Goal: Transaction & Acquisition: Obtain resource

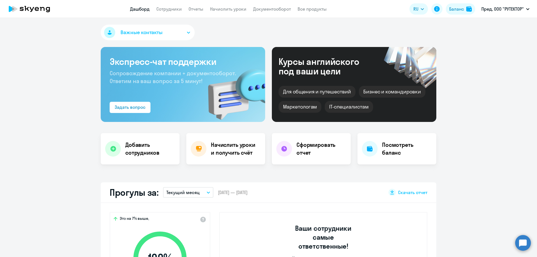
select select "30"
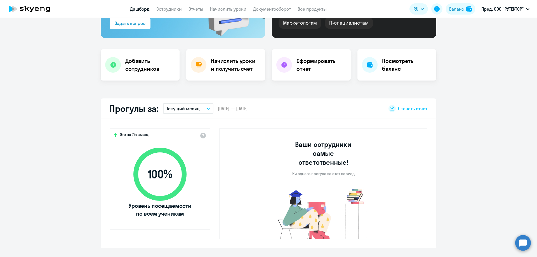
click at [209, 109] on button "Текущий месяц" at bounding box center [188, 108] width 50 height 11
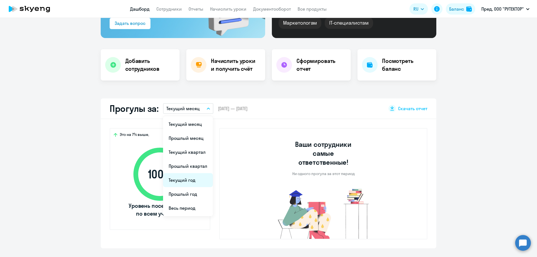
click at [191, 183] on li "Текущий год" at bounding box center [188, 180] width 50 height 14
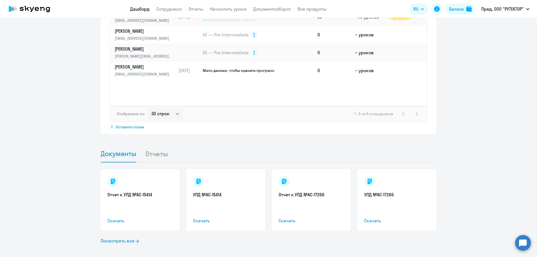
scroll to position [453, 0]
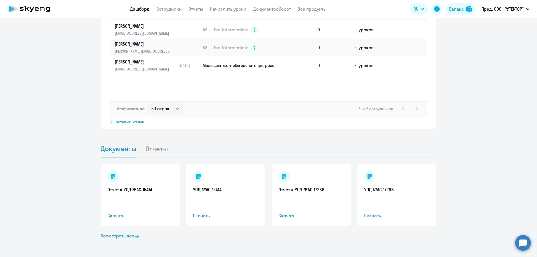
click at [147, 150] on li "Отчеты" at bounding box center [161, 148] width 32 height 17
click at [157, 149] on li "Отчеты" at bounding box center [161, 148] width 32 height 17
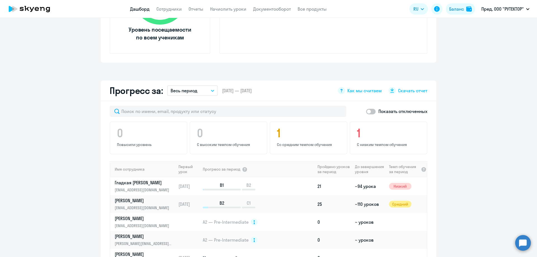
scroll to position [257, 0]
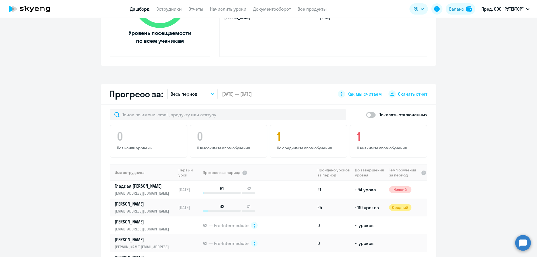
click at [211, 94] on icon "button" at bounding box center [212, 93] width 3 height 1
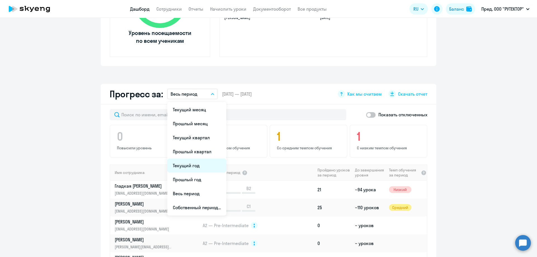
click at [197, 165] on li "Текущий год" at bounding box center [196, 166] width 59 height 14
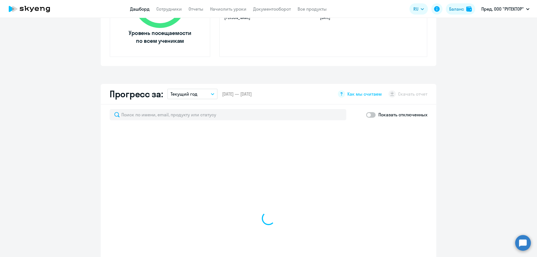
select select "30"
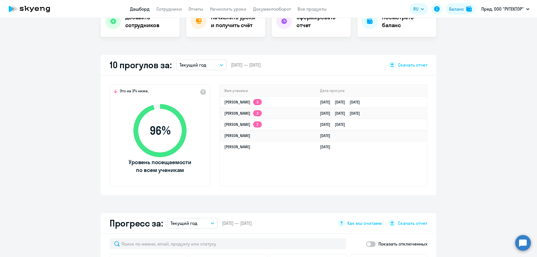
scroll to position [117, 0]
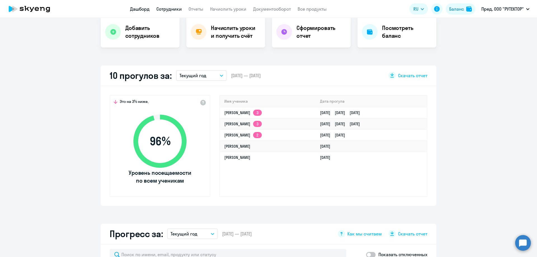
click at [169, 6] on link "Сотрудники" at bounding box center [168, 9] width 25 height 6
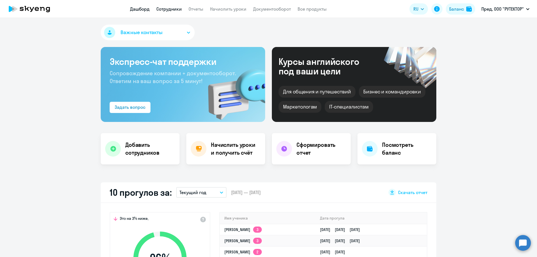
select select "30"
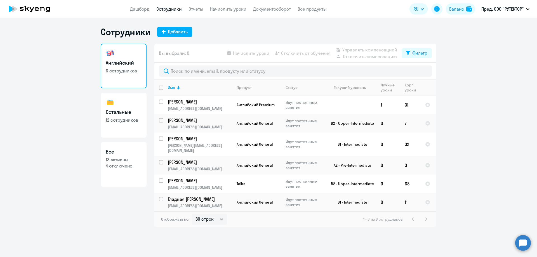
click at [126, 119] on p "12 сотрудников" at bounding box center [124, 120] width 36 height 6
select select "30"
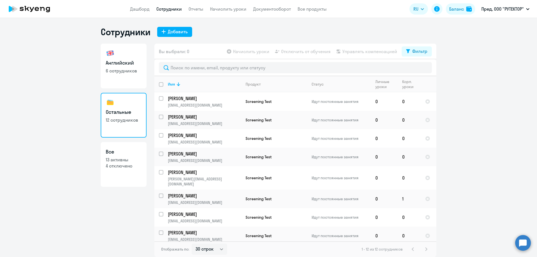
click at [131, 170] on link "Все 13 активны 4 отключено" at bounding box center [124, 164] width 46 height 45
select select "30"
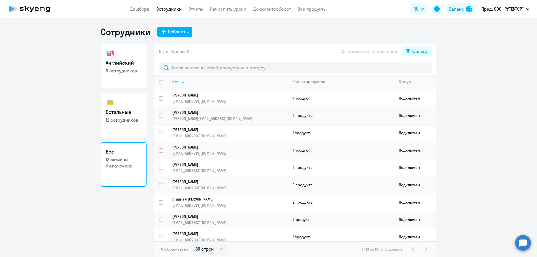
scroll to position [72, 0]
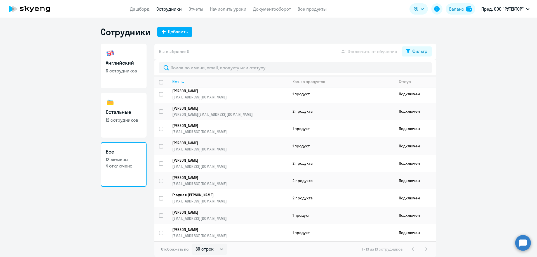
click at [130, 127] on link "Остальные 12 сотрудников" at bounding box center [124, 115] width 46 height 45
select select "30"
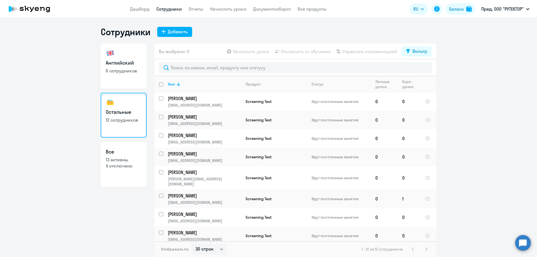
click at [114, 70] on p "6 сотрудников" at bounding box center [124, 71] width 36 height 6
select select "30"
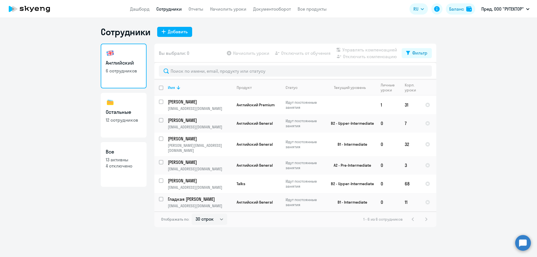
click at [121, 164] on p "4 отключено" at bounding box center [124, 166] width 36 height 6
select select "30"
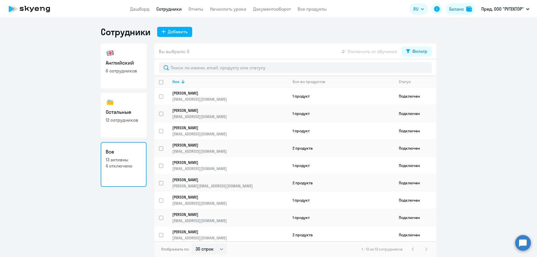
drag, startPoint x: 411, startPoint y: 97, endPoint x: 460, endPoint y: 82, distance: 51.1
click at [459, 82] on ng-component "Сотрудники Добавить Английский 6 сотрудников Остальные 12 сотрудников Все 13 ак…" at bounding box center [268, 141] width 537 height 231
click at [159, 97] on input "select row 23257788" at bounding box center [164, 99] width 11 height 11
checkbox input "true"
click at [374, 53] on span "Отключить от обучения" at bounding box center [373, 51] width 50 height 7
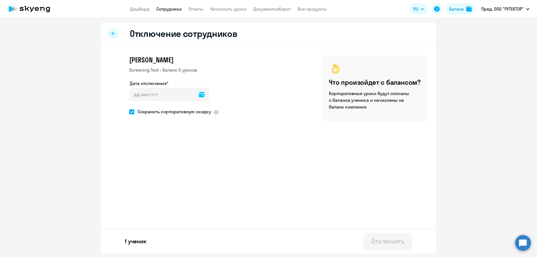
select select "30"
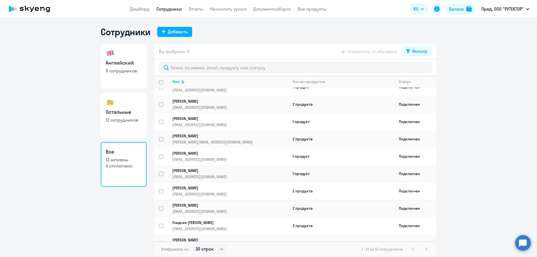
scroll to position [72, 0]
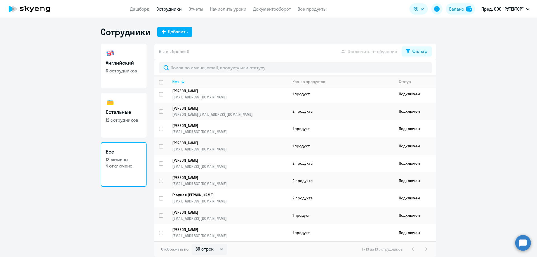
click at [204, 12] on nav "Дашборд Сотрудники Отчеты Начислить уроки Документооборот Все продукты" at bounding box center [228, 9] width 197 height 7
click at [202, 11] on link "Отчеты" at bounding box center [196, 9] width 15 height 6
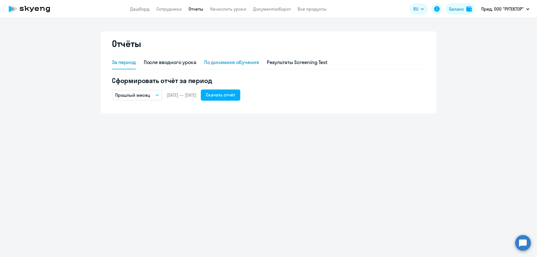
click at [238, 61] on div "По динамике обучения" at bounding box center [231, 62] width 55 height 7
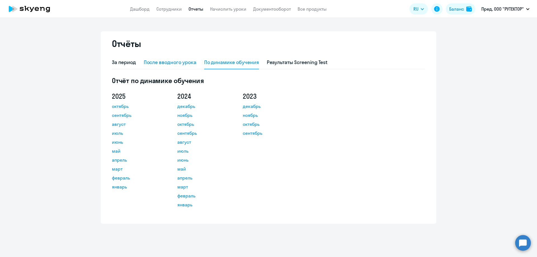
click at [175, 64] on div "После вводного урока" at bounding box center [170, 62] width 53 height 7
select select "10"
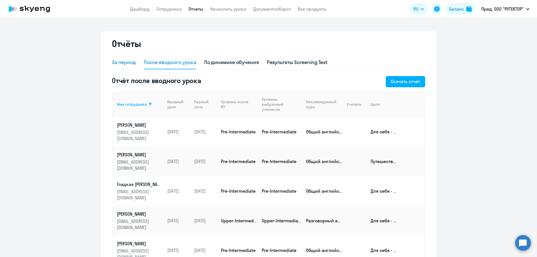
click at [127, 63] on div "За период" at bounding box center [124, 62] width 24 height 7
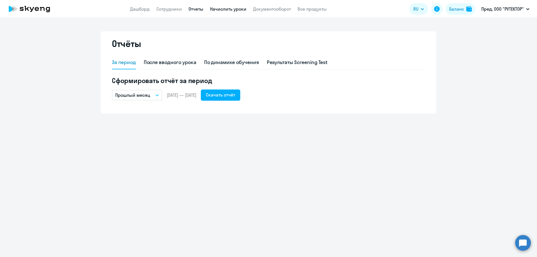
click at [225, 7] on link "Начислить уроки" at bounding box center [228, 9] width 36 height 6
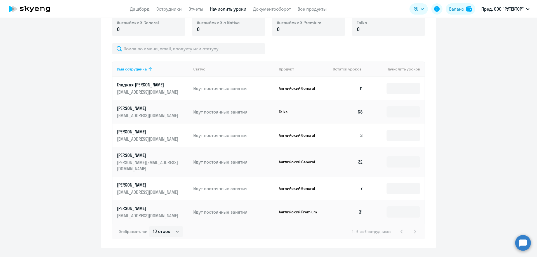
scroll to position [217, 0]
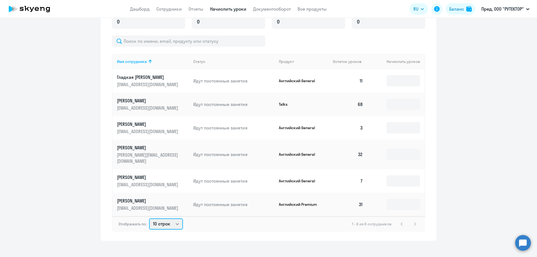
click at [177, 219] on select "10 строк 30 строк 50 строк" at bounding box center [166, 224] width 34 height 11
select select "30"
click at [149, 219] on select "10 строк 30 строк 50 строк" at bounding box center [166, 224] width 34 height 11
click at [411, 221] on div "1 - 6 из 6 сотрудников" at bounding box center [385, 224] width 66 height 7
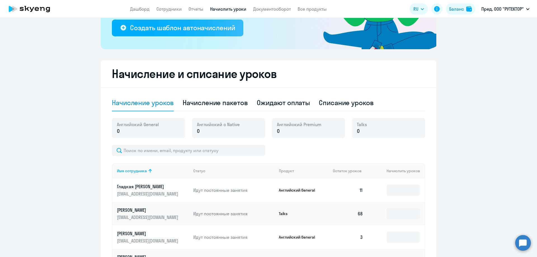
scroll to position [112, 0]
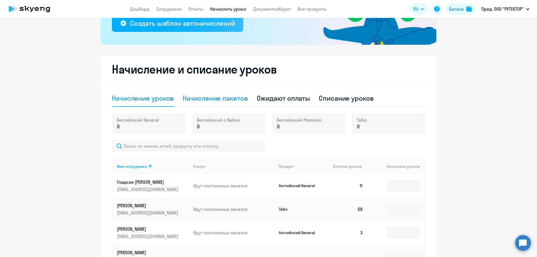
click at [206, 97] on div "Начисление пакетов" at bounding box center [215, 98] width 65 height 9
select select "10"
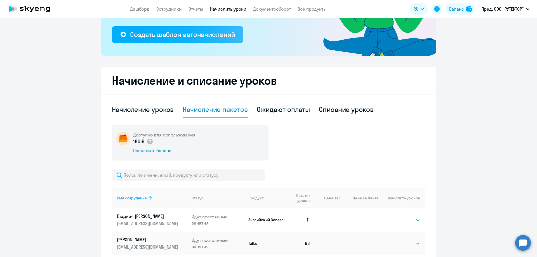
scroll to position [72, 0]
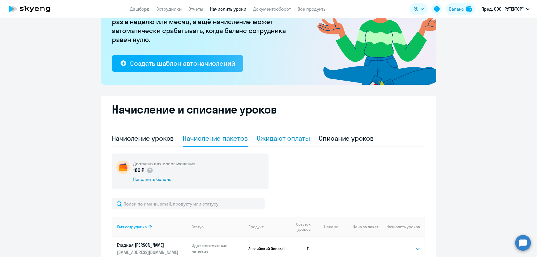
click at [285, 140] on div "Ожидают оплаты" at bounding box center [283, 138] width 53 height 9
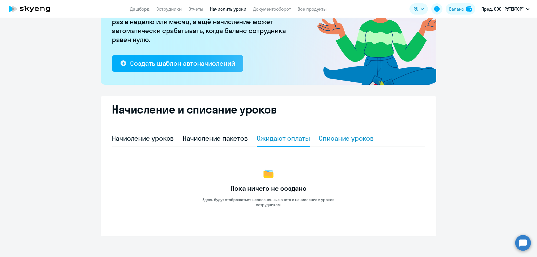
click at [342, 140] on div "Списание уроков" at bounding box center [346, 138] width 55 height 9
select select "10"
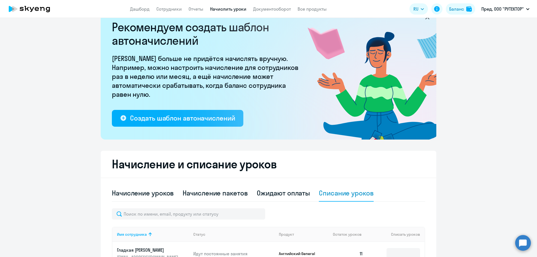
scroll to position [0, 0]
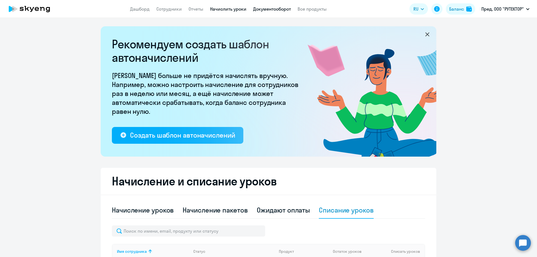
click at [279, 8] on link "Документооборот" at bounding box center [272, 9] width 38 height 6
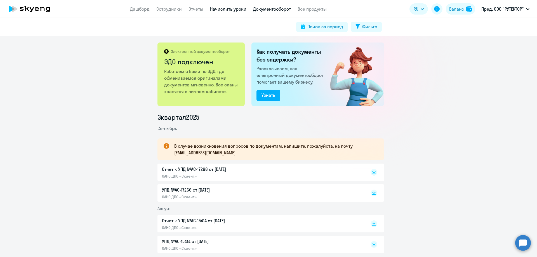
click at [213, 10] on link "Начислить уроки" at bounding box center [228, 9] width 36 height 6
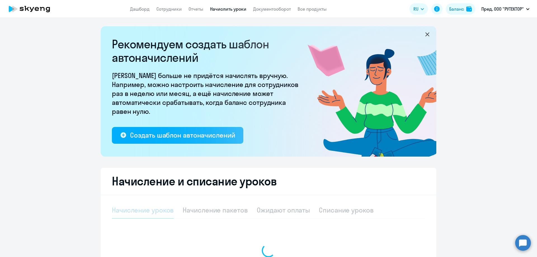
select select "10"
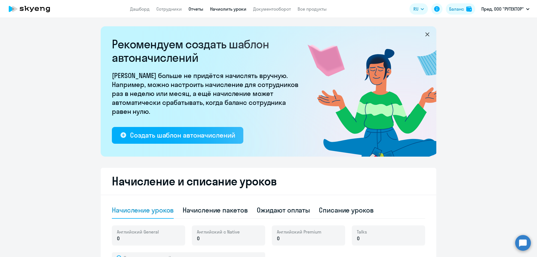
click at [194, 7] on link "Отчеты" at bounding box center [196, 9] width 15 height 6
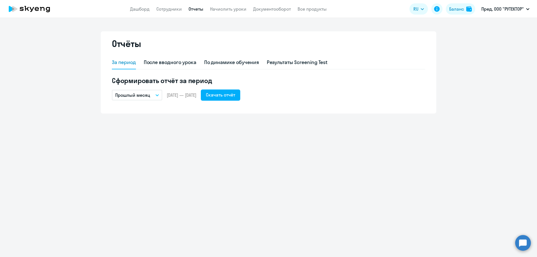
click at [142, 12] on app-menu-item-link "Дашборд" at bounding box center [140, 9] width 20 height 7
click at [142, 9] on link "Дашборд" at bounding box center [140, 9] width 20 height 6
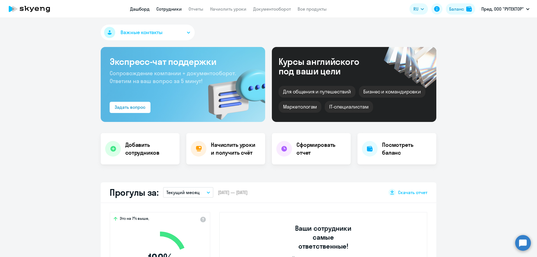
select select "30"
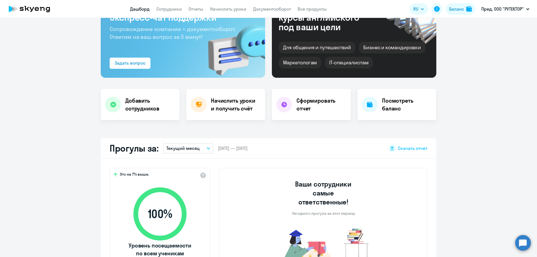
scroll to position [84, 0]
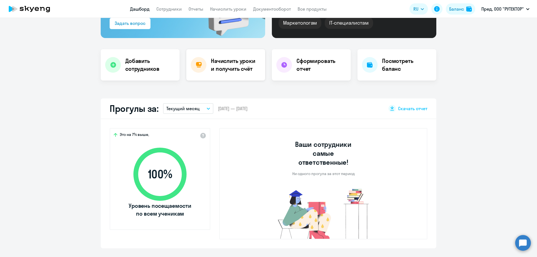
click at [231, 70] on h4 "Начислить уроки и получить счёт" at bounding box center [235, 65] width 49 height 16
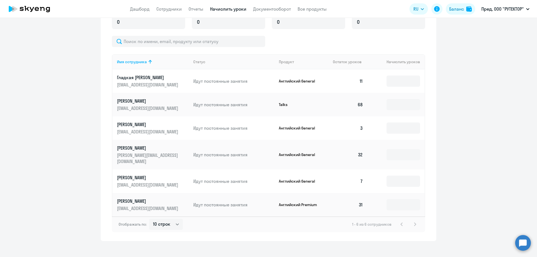
scroll to position [217, 0]
click at [165, 221] on select "10 строк 30 строк 50 строк" at bounding box center [166, 224] width 34 height 11
select select "30"
click at [149, 219] on select "10 строк 30 строк 50 строк" at bounding box center [166, 224] width 34 height 11
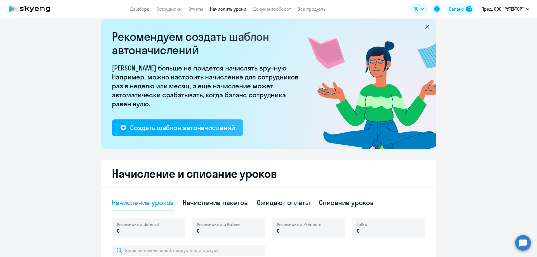
scroll to position [0, 0]
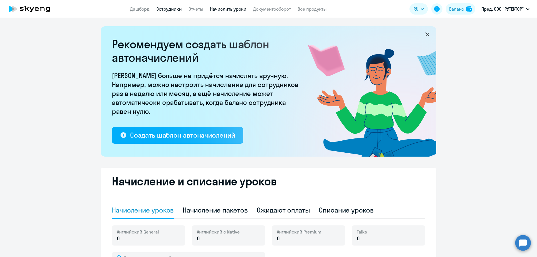
click at [168, 9] on link "Сотрудники" at bounding box center [168, 9] width 25 height 6
select select "30"
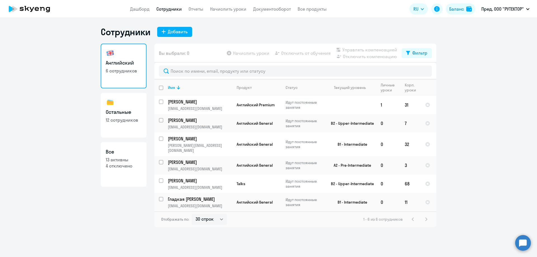
click at [135, 115] on h3 "Остальные" at bounding box center [124, 112] width 36 height 7
select select "30"
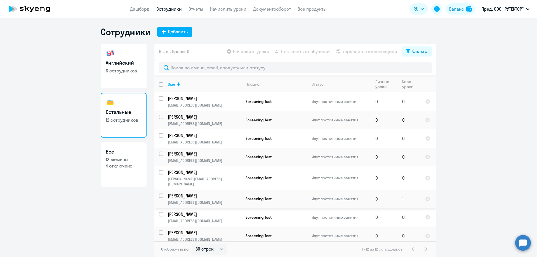
click at [192, 193] on p "[PERSON_NAME]" at bounding box center [204, 196] width 73 height 6
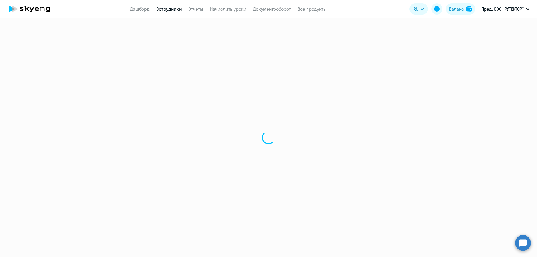
select select "english"
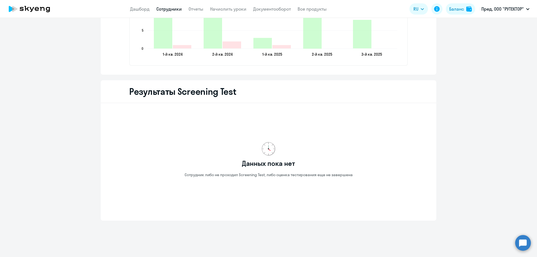
scroll to position [896, 0]
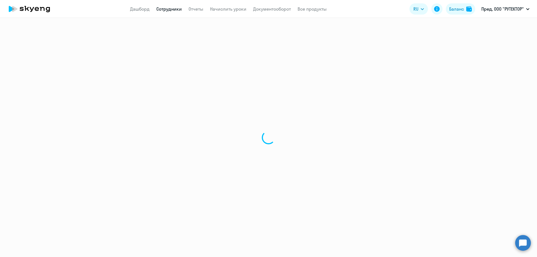
select select "30"
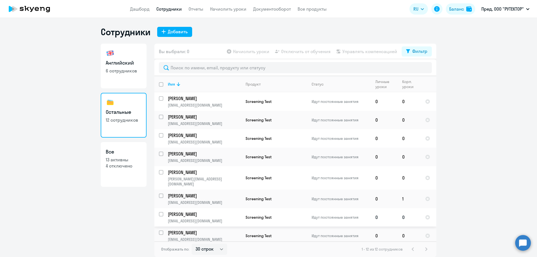
click at [208, 212] on link "Лиски [PERSON_NAME] [PERSON_NAME][EMAIL_ADDRESS][DOMAIN_NAME]" at bounding box center [204, 217] width 73 height 12
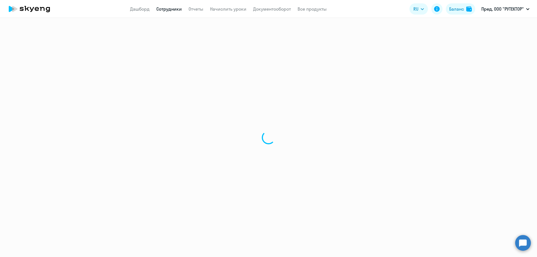
select select "english"
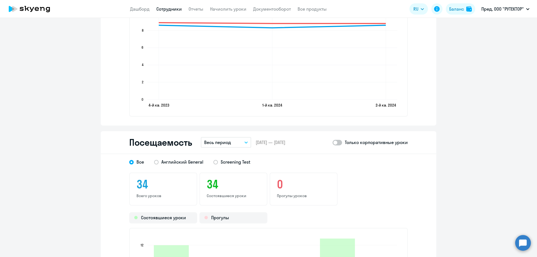
scroll to position [672, 0]
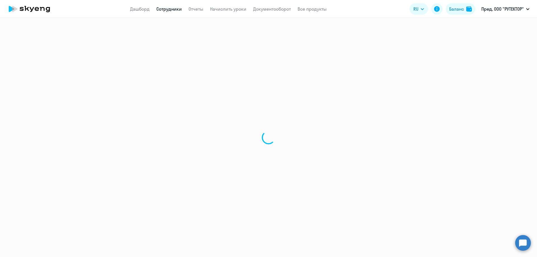
select select "30"
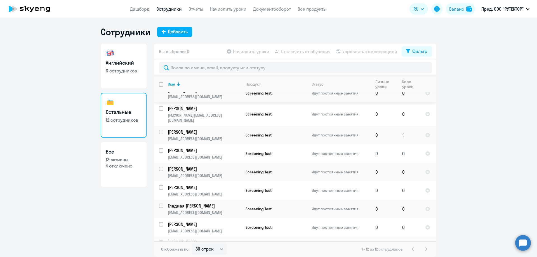
scroll to position [72, 0]
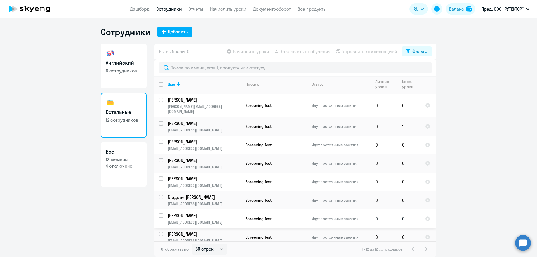
click at [205, 214] on link "[PERSON_NAME] [PERSON_NAME][EMAIL_ADDRESS][DOMAIN_NAME]" at bounding box center [204, 219] width 73 height 12
select select "english"
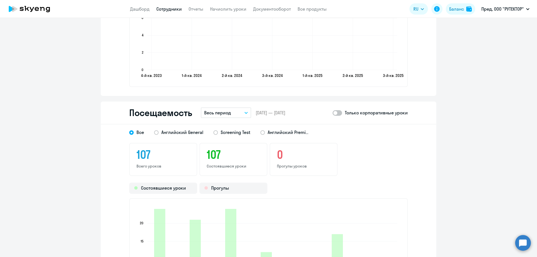
scroll to position [700, 0]
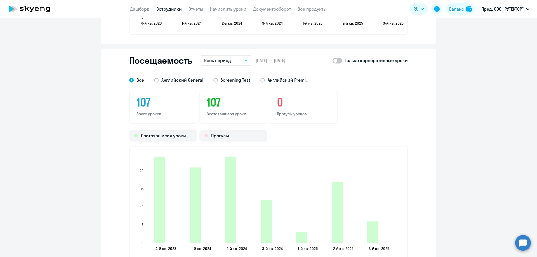
click at [339, 62] on span at bounding box center [338, 61] width 10 height 6
click at [333, 61] on input "checkbox" at bounding box center [332, 60] width 0 height 0
checkbox input "true"
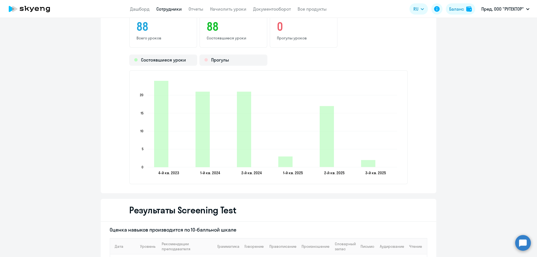
scroll to position [784, 0]
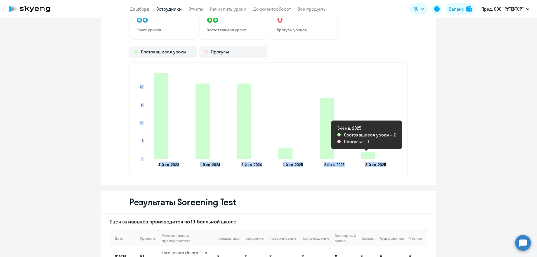
drag, startPoint x: 367, startPoint y: 157, endPoint x: 412, endPoint y: 161, distance: 44.6
click at [412, 161] on div "Все Английский General Screening Test Английский Premium 88 Всего уроков 88 Сос…" at bounding box center [269, 86] width 336 height 197
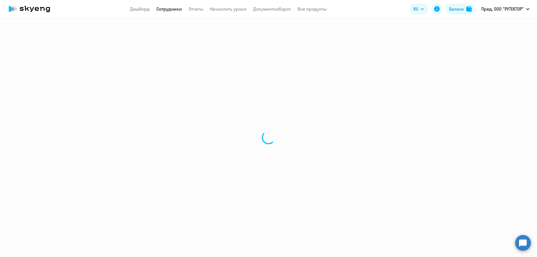
select select "30"
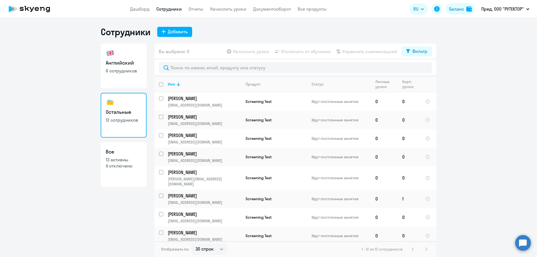
click at [116, 62] on h3 "Английский" at bounding box center [124, 62] width 36 height 7
select select "30"
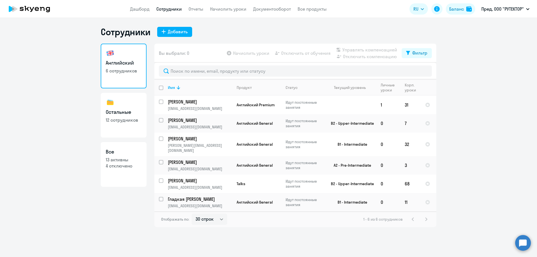
click at [119, 116] on link "Остальные 12 сотрудников" at bounding box center [124, 115] width 46 height 45
select select "30"
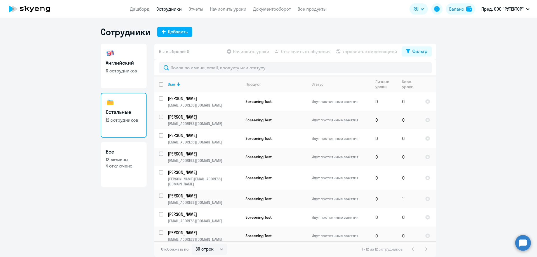
click at [118, 63] on h3 "Английский" at bounding box center [124, 62] width 36 height 7
select select "30"
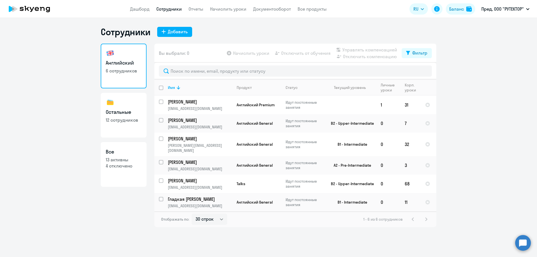
click at [110, 107] on img at bounding box center [110, 102] width 9 height 9
select select "30"
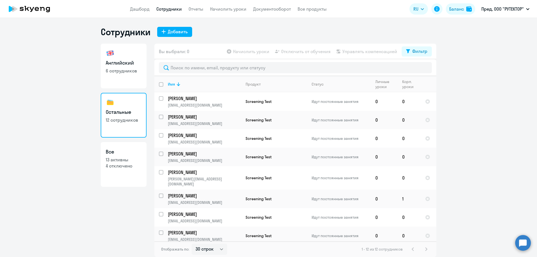
click at [124, 169] on link "Все 13 активны 4 отключено" at bounding box center [124, 164] width 46 height 45
select select "30"
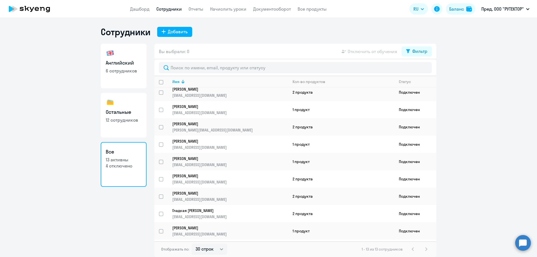
scroll to position [72, 0]
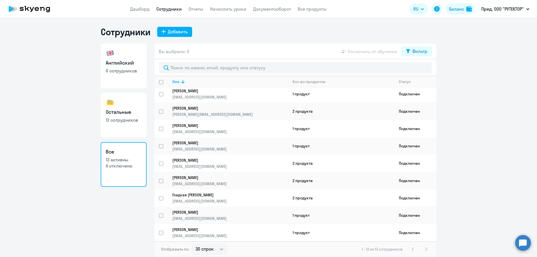
click at [124, 112] on h3 "Остальные" at bounding box center [124, 112] width 36 height 7
select select "30"
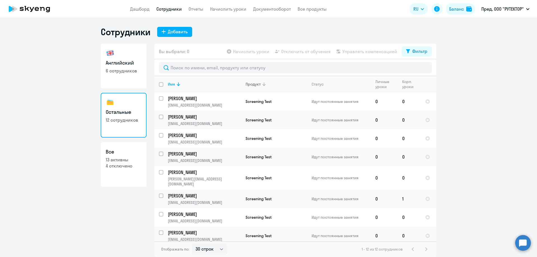
click at [257, 83] on div "Продукт" at bounding box center [253, 84] width 15 height 5
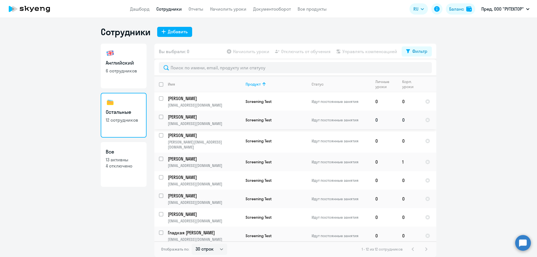
scroll to position [72, 0]
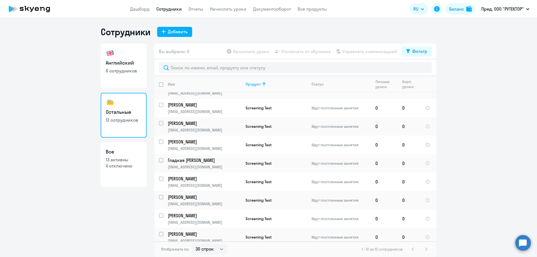
click at [121, 76] on link "Английский 6 сотрудников" at bounding box center [124, 66] width 46 height 45
select select "30"
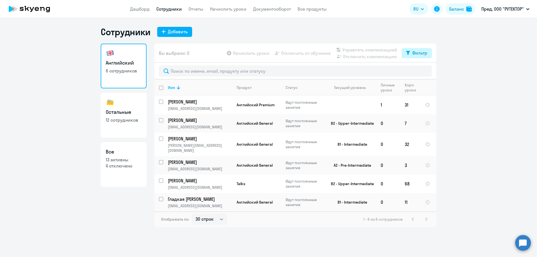
click at [409, 49] on button "Фильтр" at bounding box center [417, 53] width 30 height 10
click at [470, 84] on ng-component "Сотрудники Добавить Английский 6 сотрудников Остальные 12 сотрудников Все 13 ак…" at bounding box center [268, 126] width 537 height 201
click at [307, 230] on div "Сотрудники Добавить Английский 6 сотрудников Остальные 12 сотрудников Все 13 ак…" at bounding box center [268, 137] width 537 height 239
click at [194, 9] on link "Отчеты" at bounding box center [196, 9] width 15 height 6
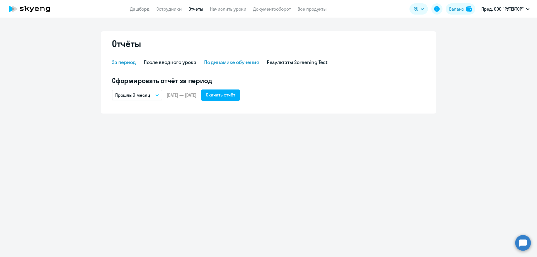
click at [221, 68] on div "По динамике обучения" at bounding box center [231, 62] width 55 height 13
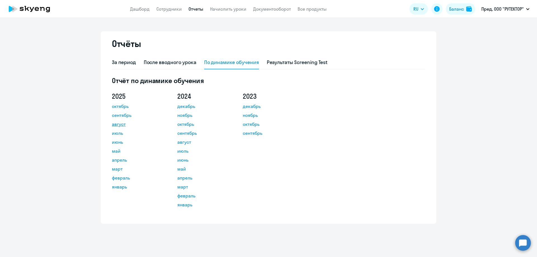
click at [119, 126] on link "август" at bounding box center [137, 124] width 50 height 7
click at [163, 9] on link "Сотрудники" at bounding box center [168, 9] width 25 height 6
select select "30"
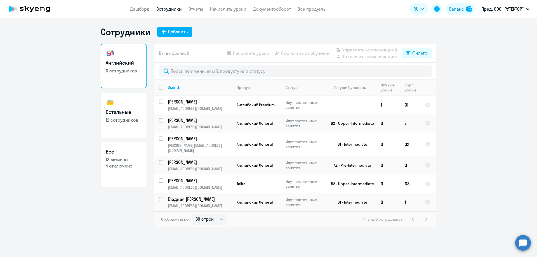
click at [143, 12] on app-menu-item-link "Дашборд" at bounding box center [140, 9] width 20 height 7
click at [143, 9] on link "Дашборд" at bounding box center [140, 9] width 20 height 6
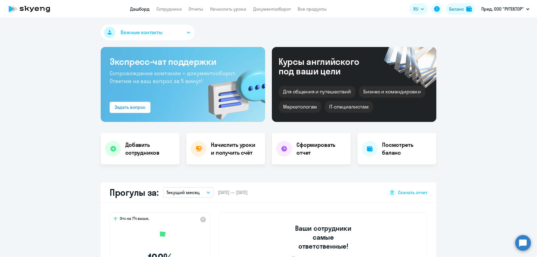
select select "30"
click at [297, 150] on h4 "Сформировать отчет" at bounding box center [322, 149] width 50 height 16
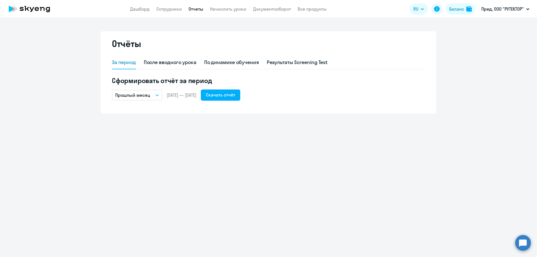
click at [155, 94] on button "Прошлый месяц" at bounding box center [137, 95] width 50 height 11
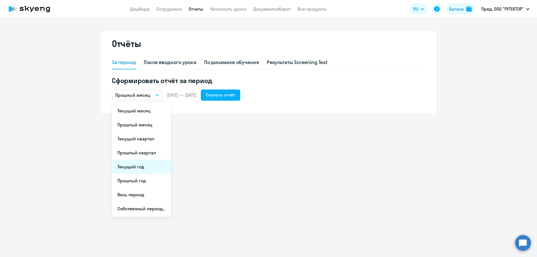
click at [147, 167] on li "Текущий год" at bounding box center [141, 167] width 59 height 14
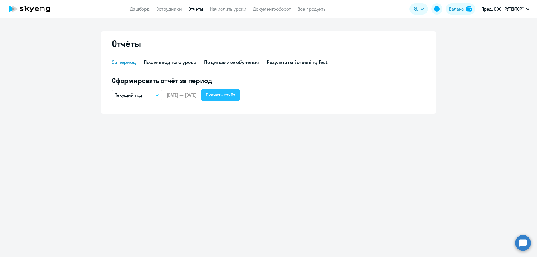
click at [235, 96] on div "Скачать отчёт" at bounding box center [220, 95] width 29 height 7
click at [524, 8] on p "Пред, ООО "РУТЕКТОР"" at bounding box center [503, 9] width 43 height 7
click at [508, 8] on p "Пред, ООО "РУТЕКТОР"" at bounding box center [503, 9] width 43 height 7
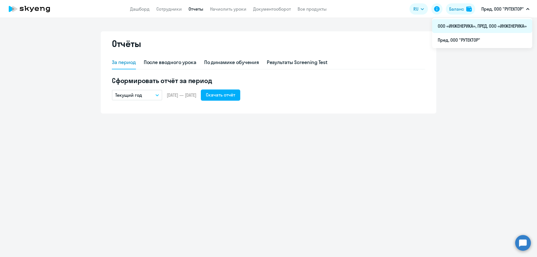
click at [471, 24] on li "ООО «ИНЖЕНЕРИКА», ПРЕД, ООО «ИНЖЕНЕРИКА»" at bounding box center [482, 26] width 100 height 14
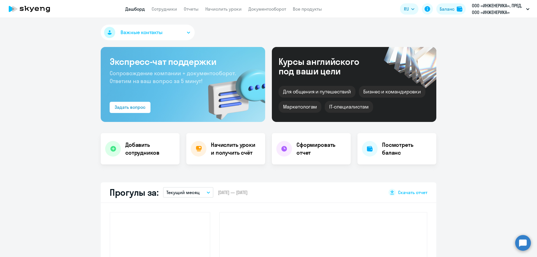
select select "30"
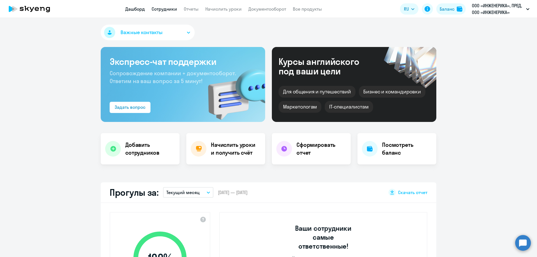
click at [163, 7] on link "Сотрудники" at bounding box center [164, 9] width 25 height 6
select select "30"
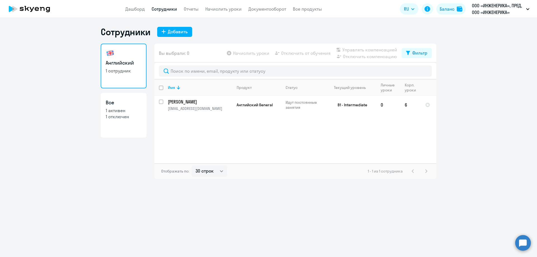
click at [120, 113] on p "1 активен" at bounding box center [124, 110] width 36 height 6
select select "30"
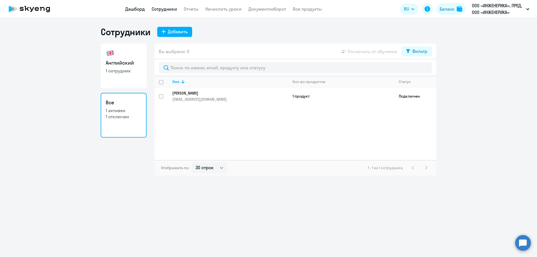
click at [136, 8] on link "Дашборд" at bounding box center [135, 9] width 20 height 6
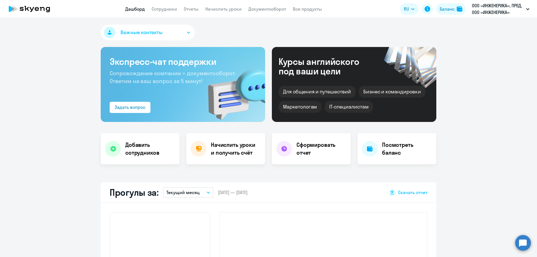
select select "30"
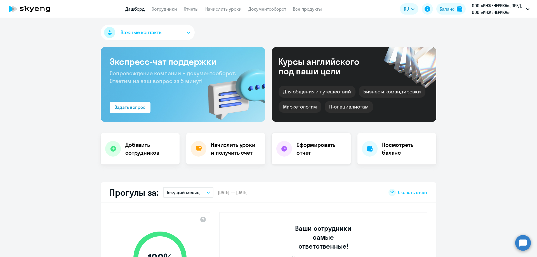
click at [311, 156] on h4 "Сформировать отчет" at bounding box center [322, 149] width 50 height 16
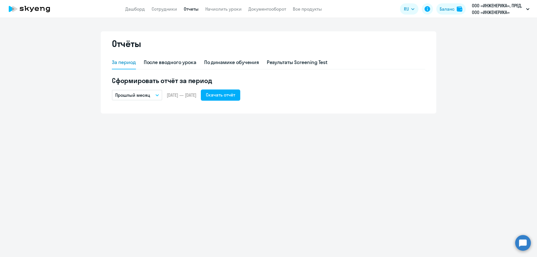
click at [141, 97] on p "Прошлый месяц" at bounding box center [132, 95] width 35 height 7
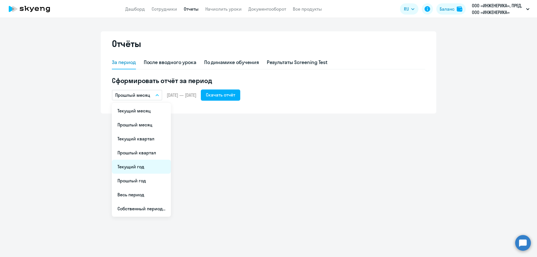
click at [141, 169] on li "Текущий год" at bounding box center [141, 167] width 59 height 14
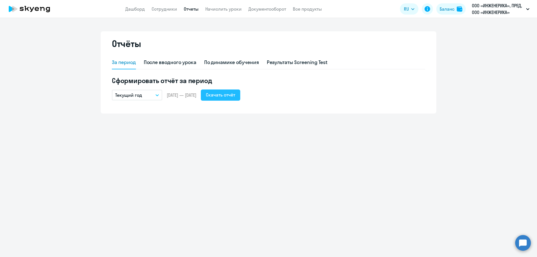
click at [235, 95] on div "Скачать отчёт" at bounding box center [220, 95] width 29 height 7
